Goal: Task Accomplishment & Management: Manage account settings

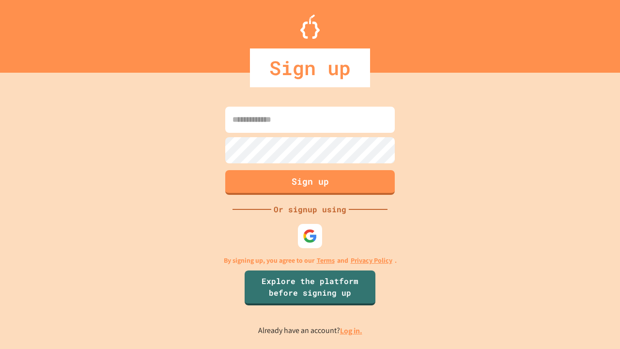
click at [352, 331] on link "Log in." at bounding box center [351, 331] width 22 height 10
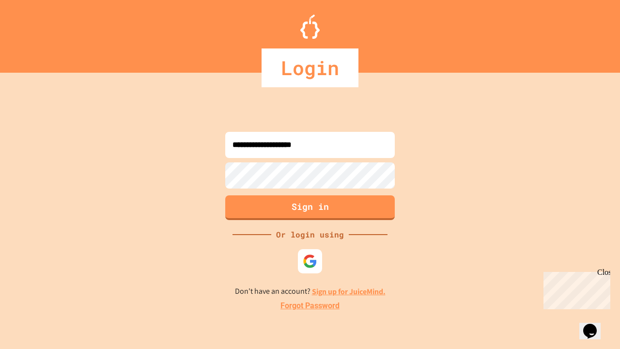
type input "**********"
